Goal: Information Seeking & Learning: Find specific page/section

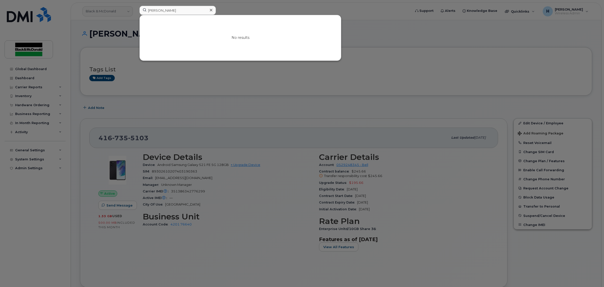
drag, startPoint x: 156, startPoint y: 12, endPoint x: 126, endPoint y: 13, distance: 30.0
click at [135, 13] on div "[PERSON_NAME] No results" at bounding box center [273, 11] width 276 height 11
type input "[PERSON_NAME]"
drag, startPoint x: 166, startPoint y: 11, endPoint x: 111, endPoint y: 9, distance: 54.7
click at [135, 9] on div "[PERSON_NAME] No results" at bounding box center [273, 11] width 276 height 11
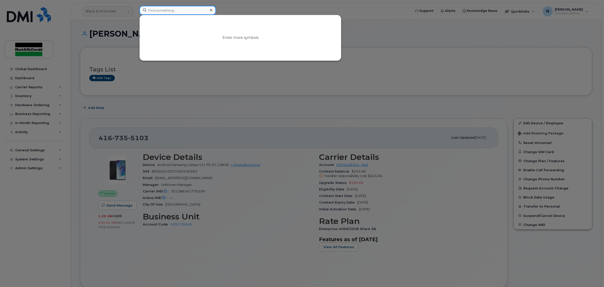
click at [166, 10] on input at bounding box center [177, 10] width 76 height 9
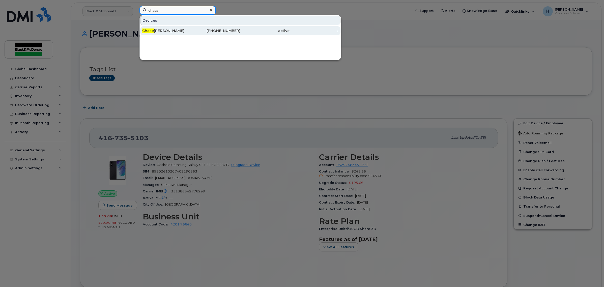
type input "chase"
click at [159, 28] on div "[PERSON_NAME]" at bounding box center [166, 30] width 49 height 9
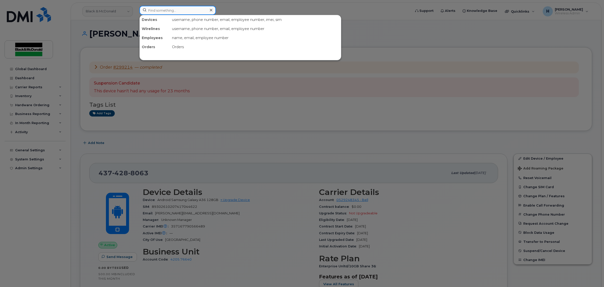
click at [171, 11] on input at bounding box center [177, 10] width 76 height 9
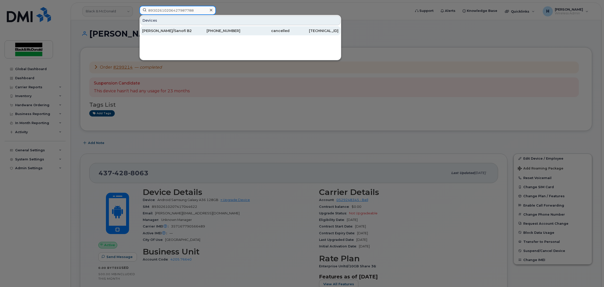
type input "89302610206427987788"
click at [161, 29] on div "Gerry Gills/Sanofi B200" at bounding box center [166, 30] width 49 height 5
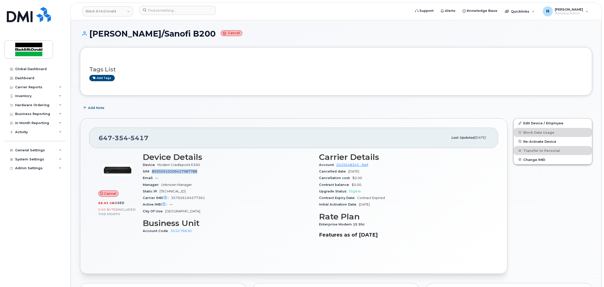
drag, startPoint x: 199, startPoint y: 170, endPoint x: 152, endPoint y: 174, distance: 47.0
click at [152, 174] on div "SIM 89302610206427987788" at bounding box center [228, 171] width 170 height 7
copy span "89302610206427987788"
click at [203, 11] on input at bounding box center [177, 10] width 76 height 9
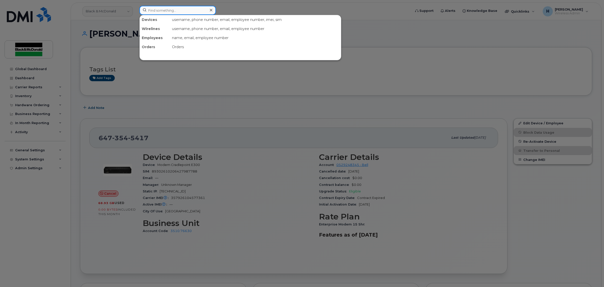
paste input "89302610206427987788"
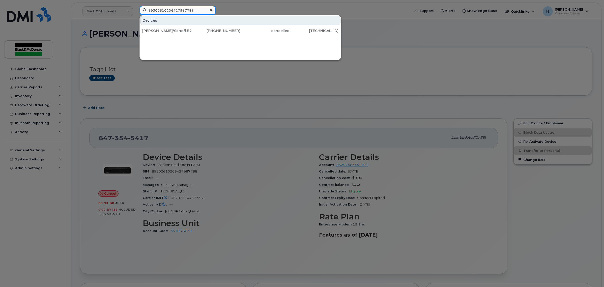
type input "89302610206427987788"
click at [276, 104] on div at bounding box center [302, 143] width 604 height 287
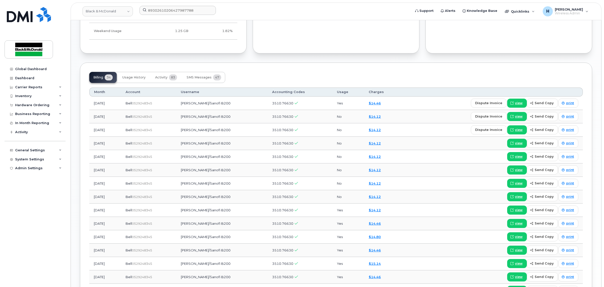
scroll to position [325, 0]
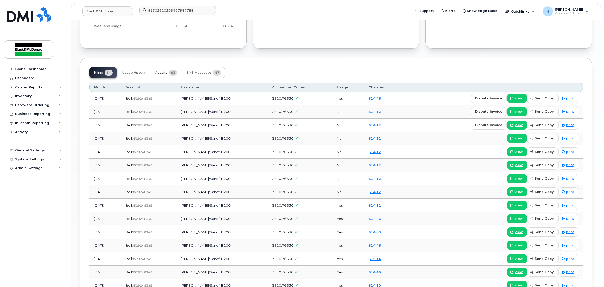
click at [162, 70] on button "Activity 83" at bounding box center [166, 72] width 30 height 11
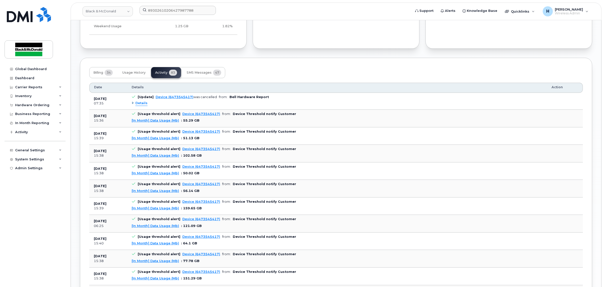
click at [139, 104] on span "Details" at bounding box center [141, 103] width 12 height 5
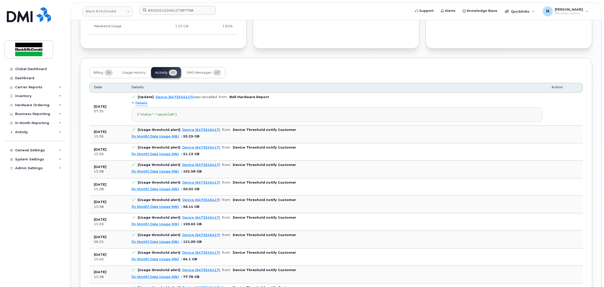
click at [139, 104] on span "Details" at bounding box center [141, 103] width 12 height 5
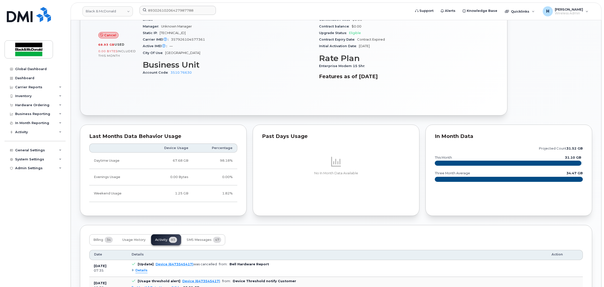
scroll to position [136, 0]
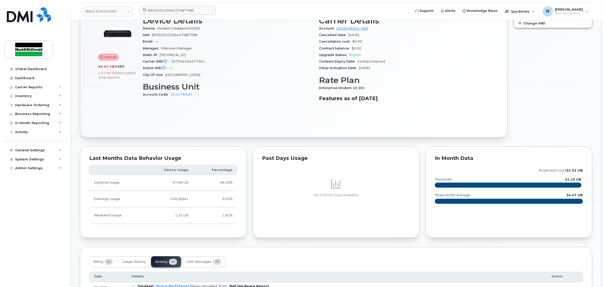
click at [198, 122] on div "Cancel 68.93 GB  used 0.00 Bytes  included this month Device Details Device Mod…" at bounding box center [293, 70] width 409 height 116
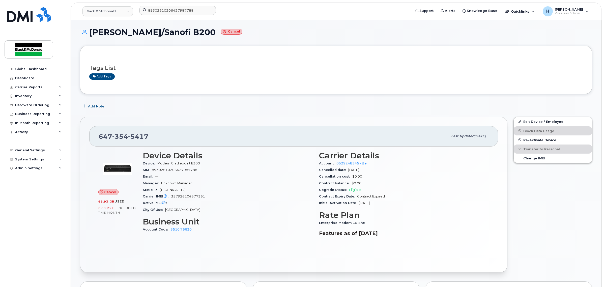
scroll to position [0, 0]
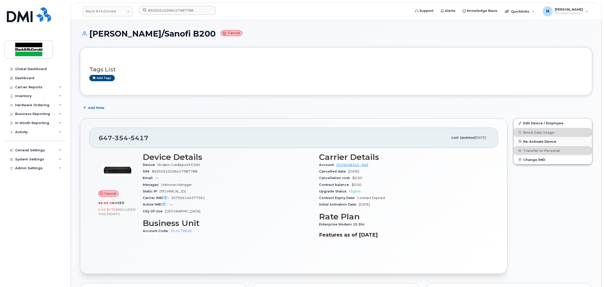
click at [531, 140] on span "Re-Activate Device" at bounding box center [539, 141] width 33 height 4
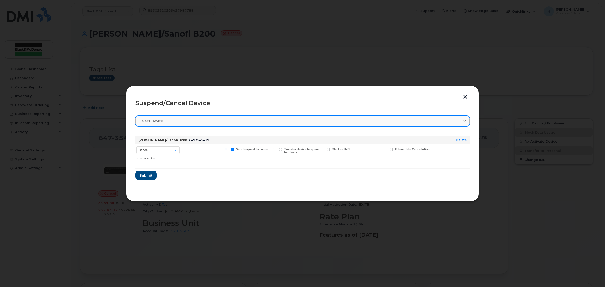
click at [221, 116] on link "Select device" at bounding box center [302, 121] width 334 height 10
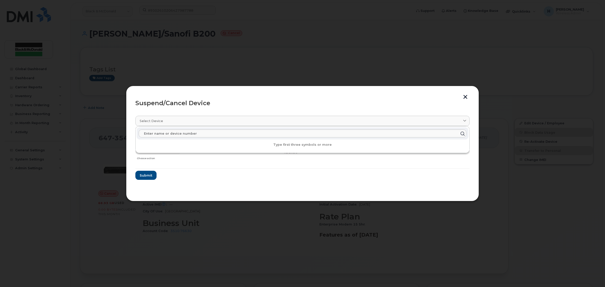
click at [223, 108] on header "Suspend/Cancel Device" at bounding box center [302, 103] width 334 height 16
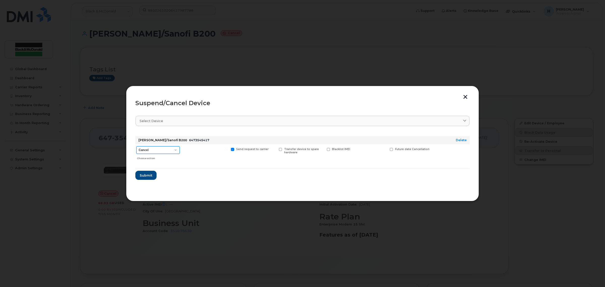
click at [172, 151] on select "Cancel Suspend - Extend Suspension Suspend - Reduced Rate Suspend - Full Rate S…" at bounding box center [157, 150] width 43 height 8
select select "[object Object]"
click at [136, 146] on select "Cancel Suspend - Extend Suspension Suspend - Reduced Rate Suspend - Full Rate S…" at bounding box center [157, 150] width 43 height 8
click at [148, 174] on span "Submit" at bounding box center [145, 175] width 13 height 5
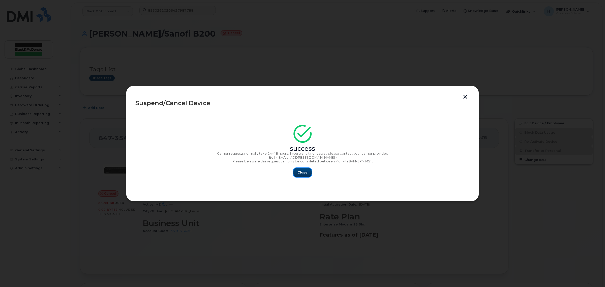
click at [305, 173] on span "Close" at bounding box center [302, 172] width 10 height 5
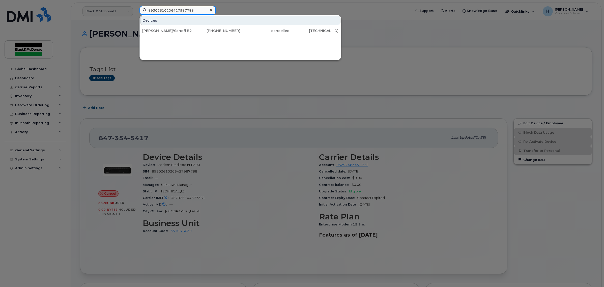
click at [181, 12] on input "89302610206427987788" at bounding box center [177, 10] width 76 height 9
click at [209, 10] on div at bounding box center [210, 10] width 7 height 7
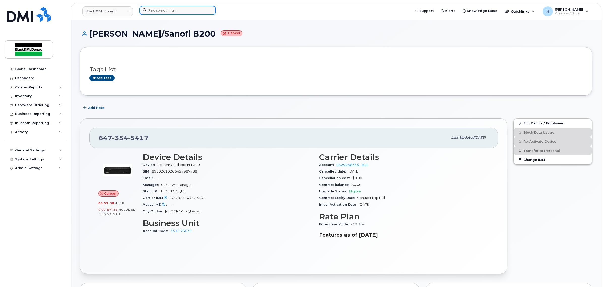
click at [204, 10] on input at bounding box center [177, 10] width 76 height 9
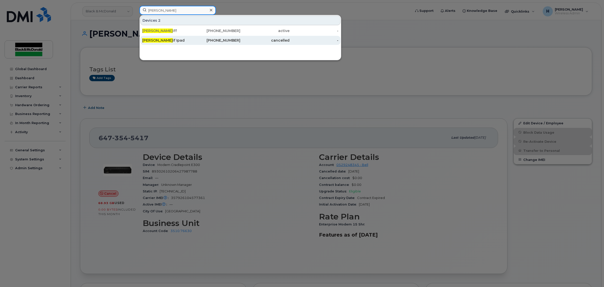
type input "james shar"
click at [189, 41] on div "James Shar if Ipad" at bounding box center [166, 40] width 49 height 5
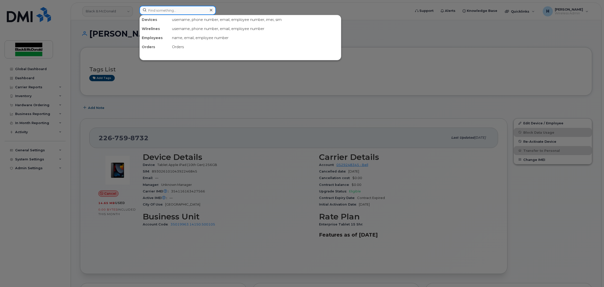
click at [166, 10] on input at bounding box center [177, 10] width 76 height 9
paste input "35 411616 342756 6"
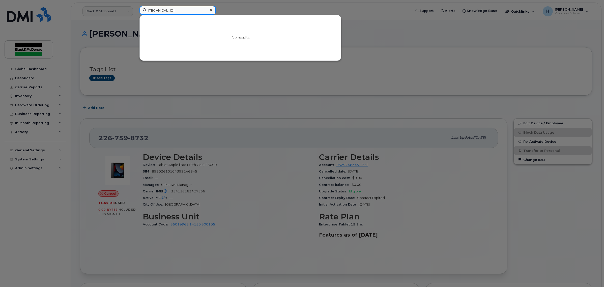
click at [183, 8] on input "35 411616 342756 6" at bounding box center [177, 10] width 76 height 9
click at [167, 11] on input "35411616 3427566" at bounding box center [177, 10] width 76 height 9
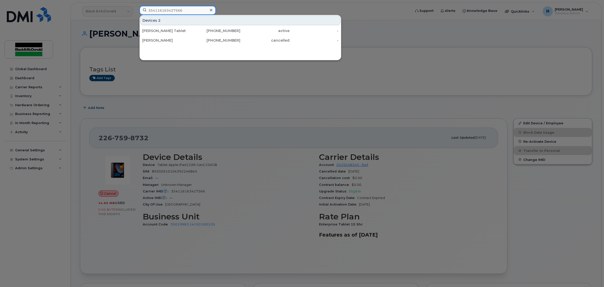
drag, startPoint x: 185, startPoint y: 12, endPoint x: 135, endPoint y: 7, distance: 50.4
click at [135, 7] on div "354116163427566 Devices 2 Lucas Nobrega Tablet 437-455-9130 active - James Shar…" at bounding box center [273, 11] width 276 height 11
type input "354116163427566"
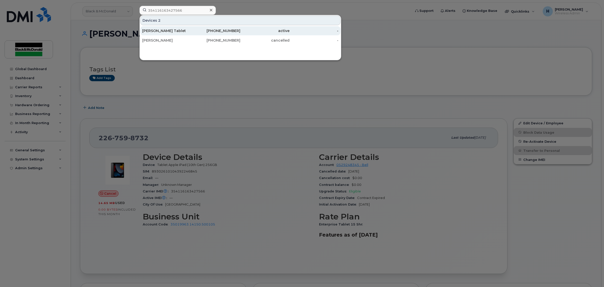
click at [173, 29] on div "Lucas Nobrega Tablet" at bounding box center [166, 30] width 49 height 5
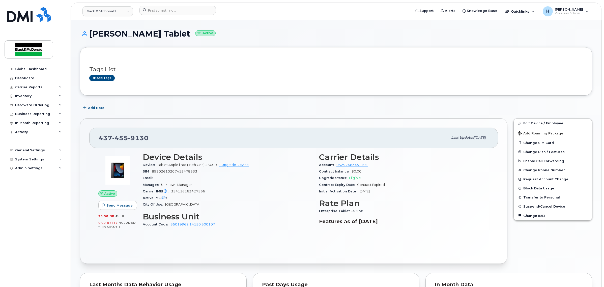
click at [292, 39] on div "[PERSON_NAME] Tablet Active" at bounding box center [336, 38] width 512 height 18
click at [158, 8] on input at bounding box center [177, 10] width 76 height 9
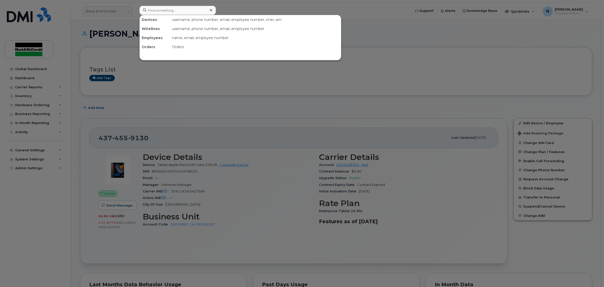
click at [236, 186] on div at bounding box center [302, 143] width 604 height 287
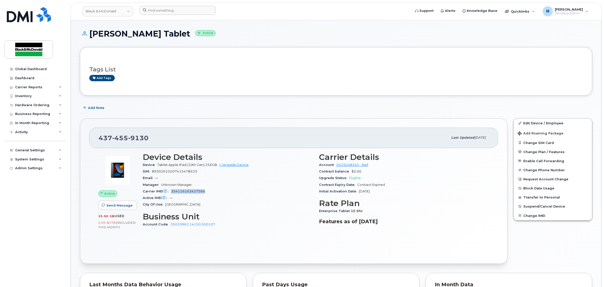
drag, startPoint x: 211, startPoint y: 191, endPoint x: 172, endPoint y: 194, distance: 39.7
click at [172, 194] on div "Carrier IMEI Carrier IMEI is reported during the last billing cycle or change o…" at bounding box center [228, 191] width 170 height 7
copy span "354116163427566"
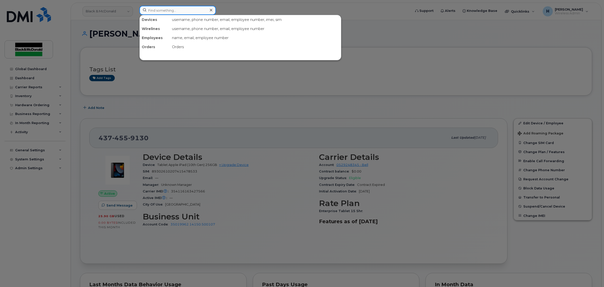
click at [192, 6] on input at bounding box center [177, 10] width 76 height 9
paste input "354116163427566"
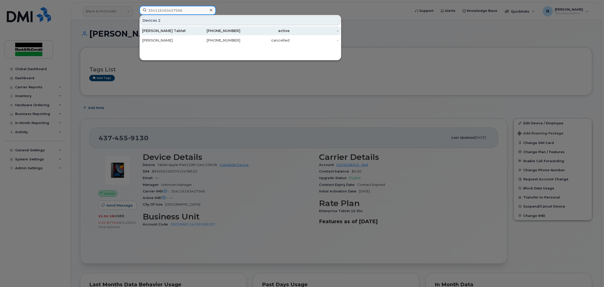
type input "354116163427566"
click at [195, 34] on div "437-455-9130" at bounding box center [215, 30] width 49 height 9
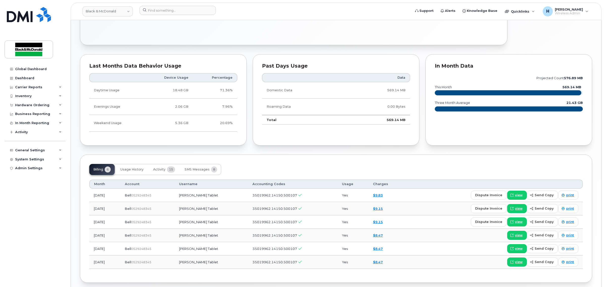
scroll to position [241, 0]
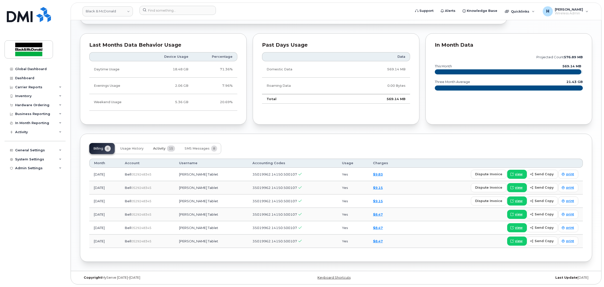
click at [168, 147] on span "15" at bounding box center [171, 148] width 8 height 6
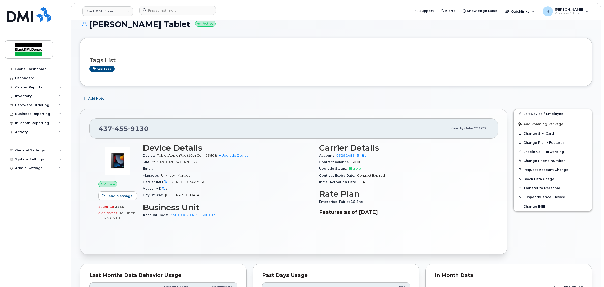
scroll to position [0, 0]
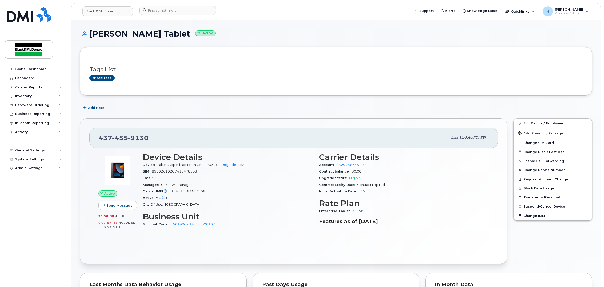
click at [252, 49] on div "Tags List Add tags" at bounding box center [336, 71] width 512 height 48
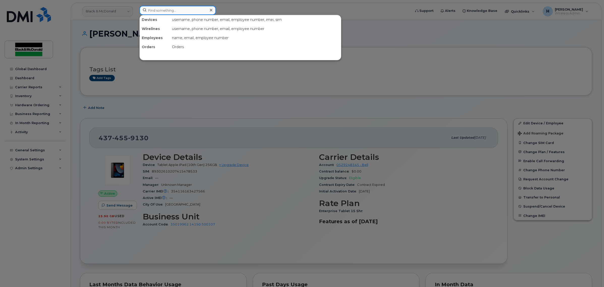
click at [167, 11] on input at bounding box center [177, 10] width 76 height 9
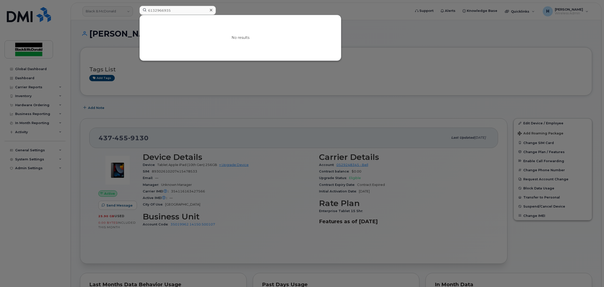
drag, startPoint x: 186, startPoint y: 5, endPoint x: 167, endPoint y: 6, distance: 18.4
click at [170, 6] on div "6132966935 No results" at bounding box center [273, 11] width 276 height 11
drag, startPoint x: 177, startPoint y: 9, endPoint x: 120, endPoint y: 10, distance: 57.5
click at [135, 8] on div "6132966935 No results" at bounding box center [273, 11] width 276 height 11
paste input "226-788-9838"
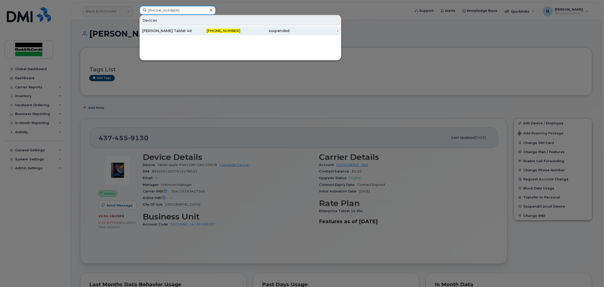
type input "226-788-9838"
click at [168, 31] on div "Stephen Payton Tablet 48" at bounding box center [166, 30] width 49 height 5
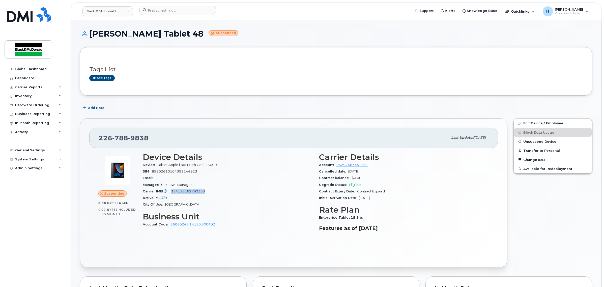
drag, startPoint x: 208, startPoint y: 193, endPoint x: 172, endPoint y: 194, distance: 36.8
click at [172, 194] on div "Carrier IMEI Carrier IMEI is reported during the last billing cycle or change o…" at bounding box center [228, 191] width 170 height 7
copy span "354116162792333"
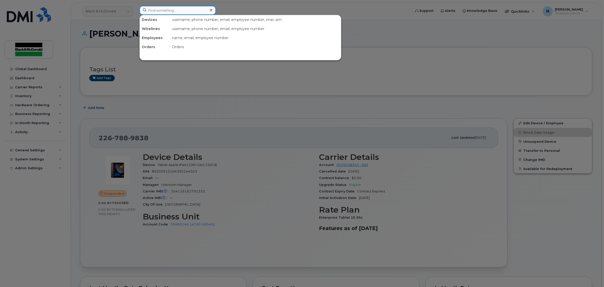
click at [188, 10] on input at bounding box center [177, 10] width 76 height 9
paste input "354116162792333"
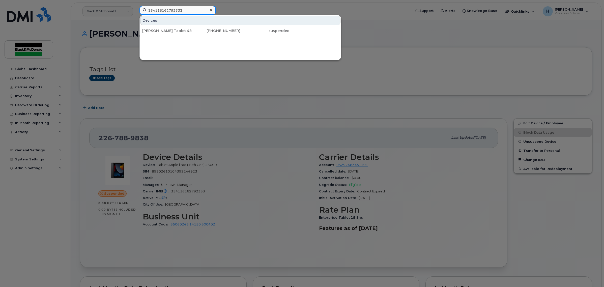
type input "354116162792333"
click at [245, 7] on div at bounding box center [302, 143] width 604 height 287
click at [187, 12] on input "354116162792333" at bounding box center [177, 10] width 76 height 9
click at [211, 10] on icon at bounding box center [211, 10] width 3 height 3
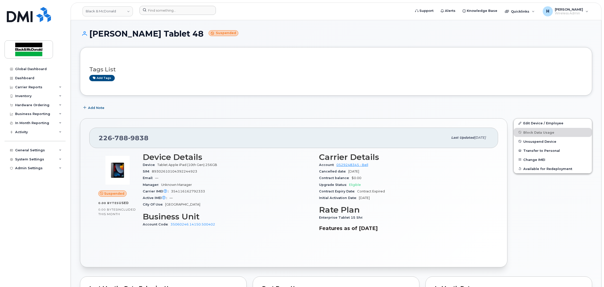
click at [230, 8] on form at bounding box center [273, 10] width 268 height 9
click at [342, 42] on div "Stephen Payton Tablet 48 Suspended" at bounding box center [336, 38] width 512 height 18
click at [372, 55] on div "Tags List Add tags" at bounding box center [336, 71] width 512 height 48
click at [325, 43] on div "Stephen Payton Tablet 48 Suspended" at bounding box center [336, 38] width 512 height 18
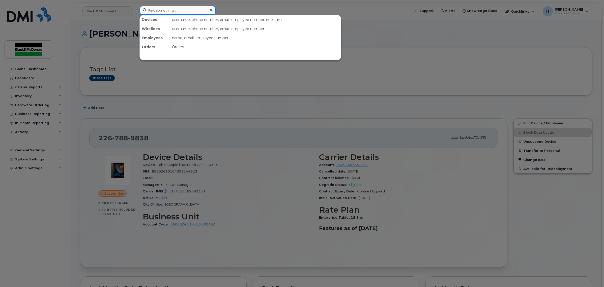
click at [151, 10] on input at bounding box center [177, 10] width 76 height 9
paste input "89302610104392244923"
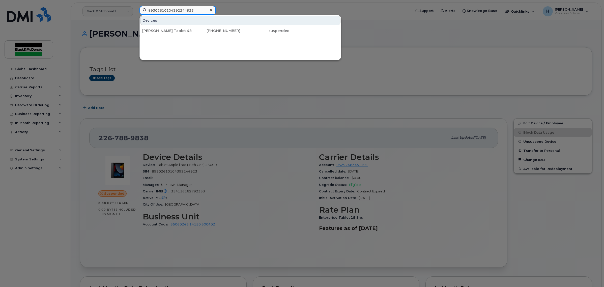
type input "89302610104392244923"
click at [212, 10] on icon at bounding box center [211, 10] width 3 height 4
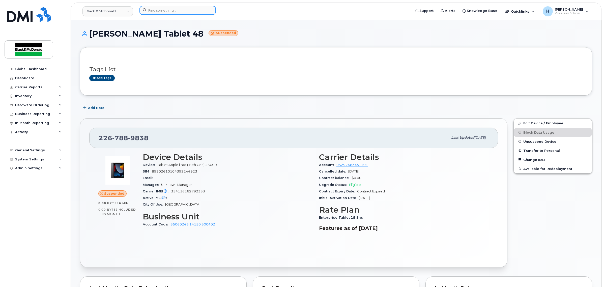
click at [196, 11] on input at bounding box center [177, 10] width 76 height 9
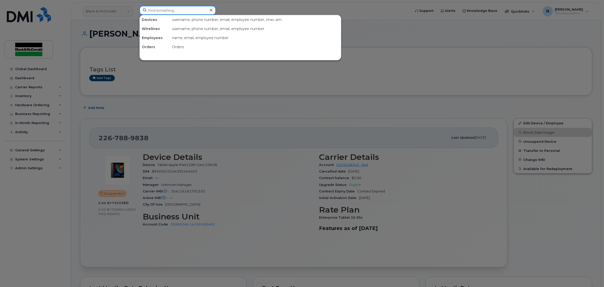
paste input "226-788-9838"
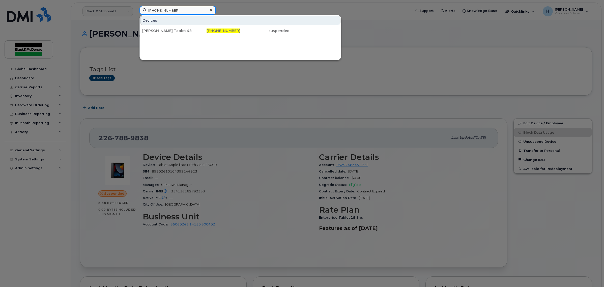
type input "226-788-9838"
click at [211, 9] on icon at bounding box center [211, 10] width 3 height 4
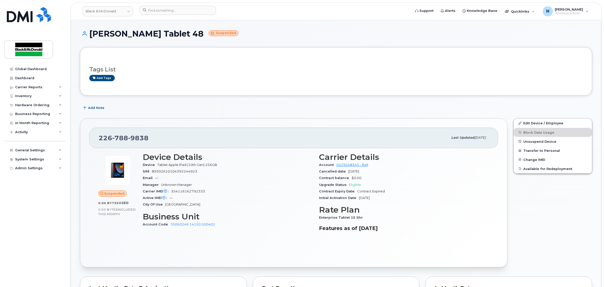
click at [285, 30] on h1 "Stephen Payton Tablet 48 Suspended" at bounding box center [336, 33] width 512 height 9
click at [281, 70] on h3 "Tags List" at bounding box center [335, 69] width 493 height 6
click at [590, 9] on div "H Huma Naseer Wireless Admin" at bounding box center [565, 11] width 53 height 10
click at [589, 9] on div "H Huma Naseer Wireless Admin" at bounding box center [565, 11] width 53 height 10
click at [22, 48] on img at bounding box center [28, 49] width 39 height 15
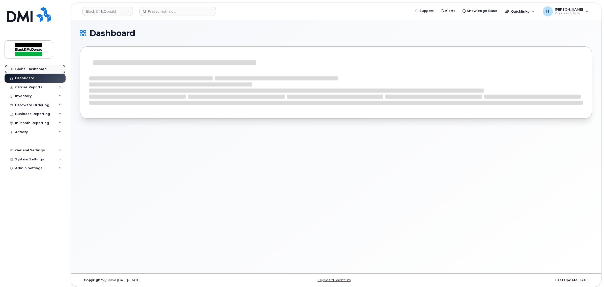
click at [34, 67] on div "Global Dashboard" at bounding box center [31, 69] width 32 height 4
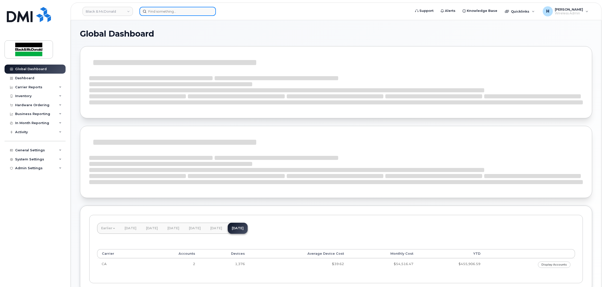
click at [190, 10] on input at bounding box center [177, 11] width 76 height 9
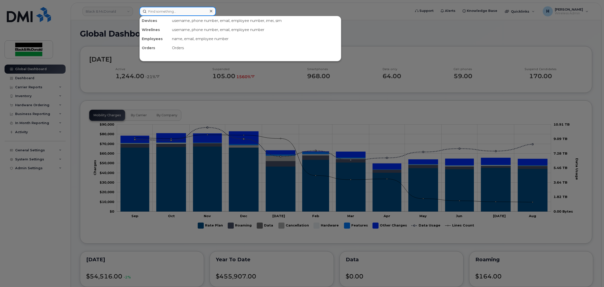
click at [163, 11] on input at bounding box center [177, 11] width 76 height 9
paste input "[PERSON_NAME]"
type input "[PERSON_NAME]"
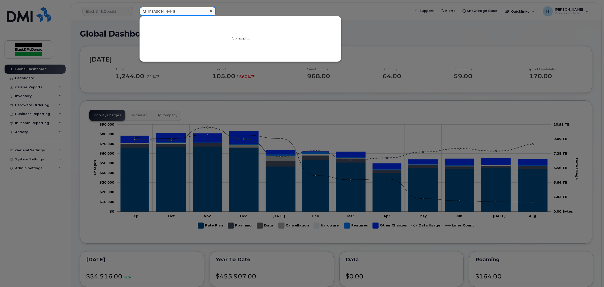
drag, startPoint x: 149, startPoint y: 11, endPoint x: 75, endPoint y: 8, distance: 74.7
click at [135, 8] on div "[PERSON_NAME] No results" at bounding box center [273, 11] width 276 height 9
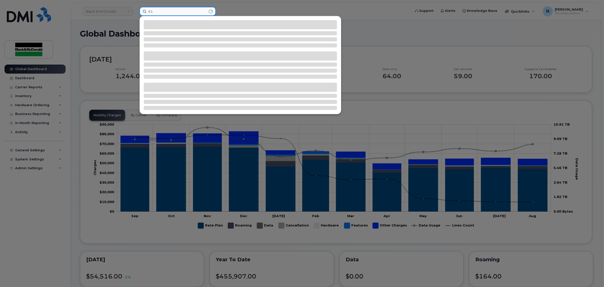
type input "6"
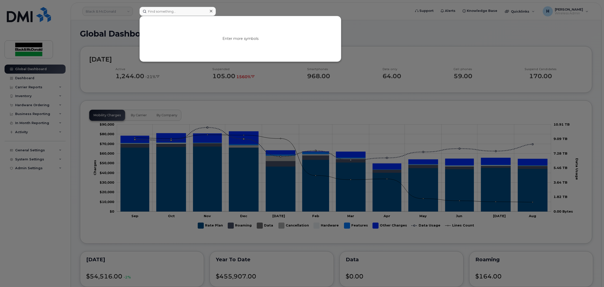
click at [265, 8] on div at bounding box center [302, 143] width 604 height 287
